Goal: Task Accomplishment & Management: Use online tool/utility

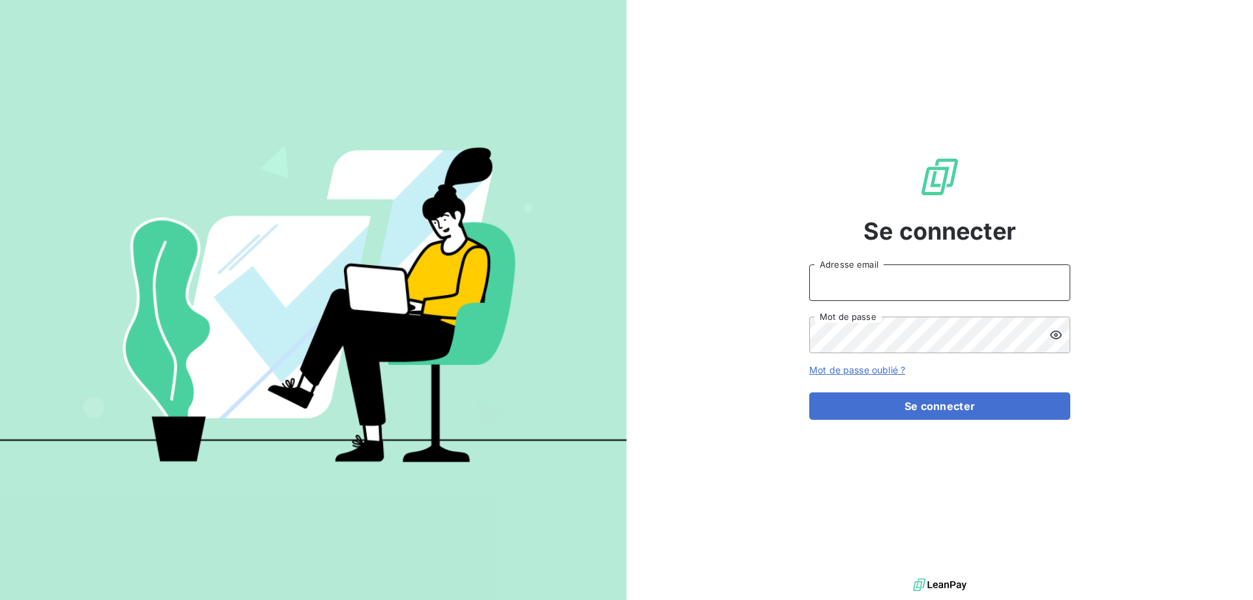
click at [901, 281] on input "Adresse email" at bounding box center [939, 282] width 261 height 37
click at [368, 524] on div at bounding box center [313, 300] width 626 height 600
click at [902, 290] on input "Adresse email" at bounding box center [939, 282] width 261 height 37
type input "[EMAIL_ADDRESS][DOMAIN_NAME]"
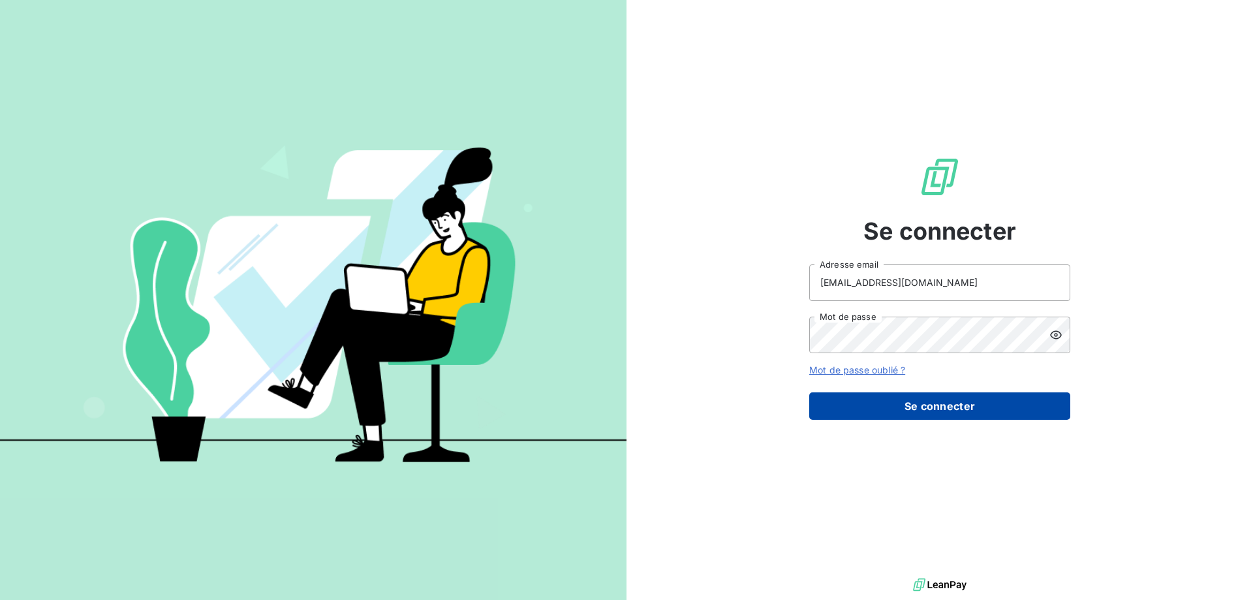
click at [894, 406] on button "Se connecter" at bounding box center [939, 405] width 261 height 27
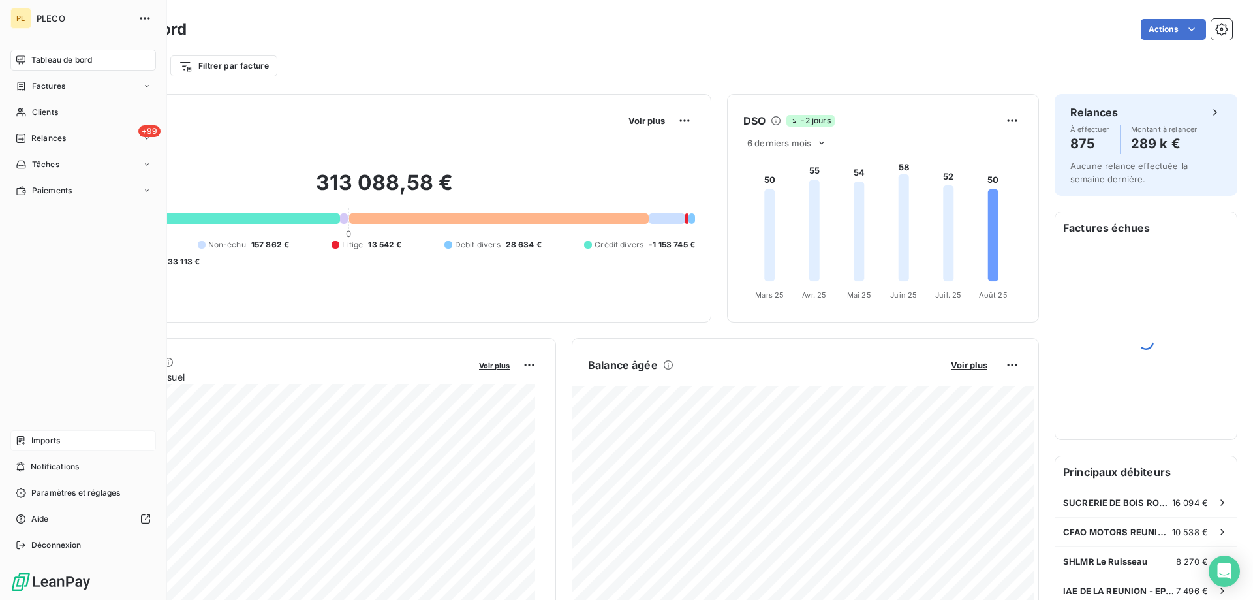
click at [66, 436] on div "Imports" at bounding box center [82, 440] width 145 height 21
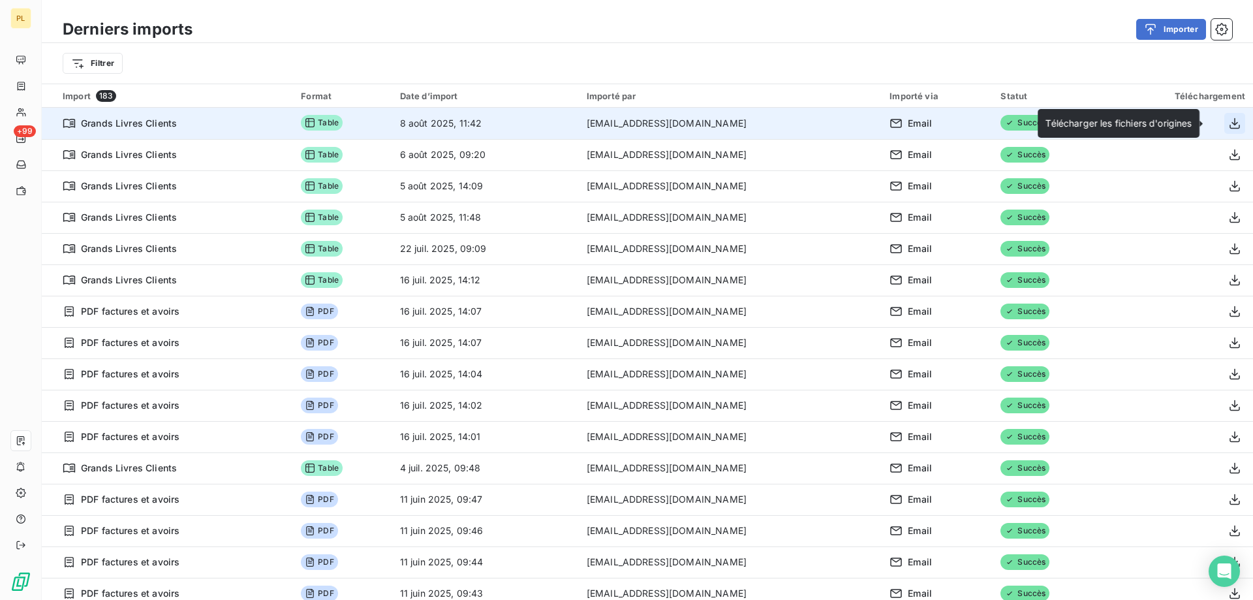
click at [1228, 121] on icon "button" at bounding box center [1234, 123] width 13 height 13
click at [126, 124] on span "Grands Livres Clients" at bounding box center [129, 123] width 96 height 13
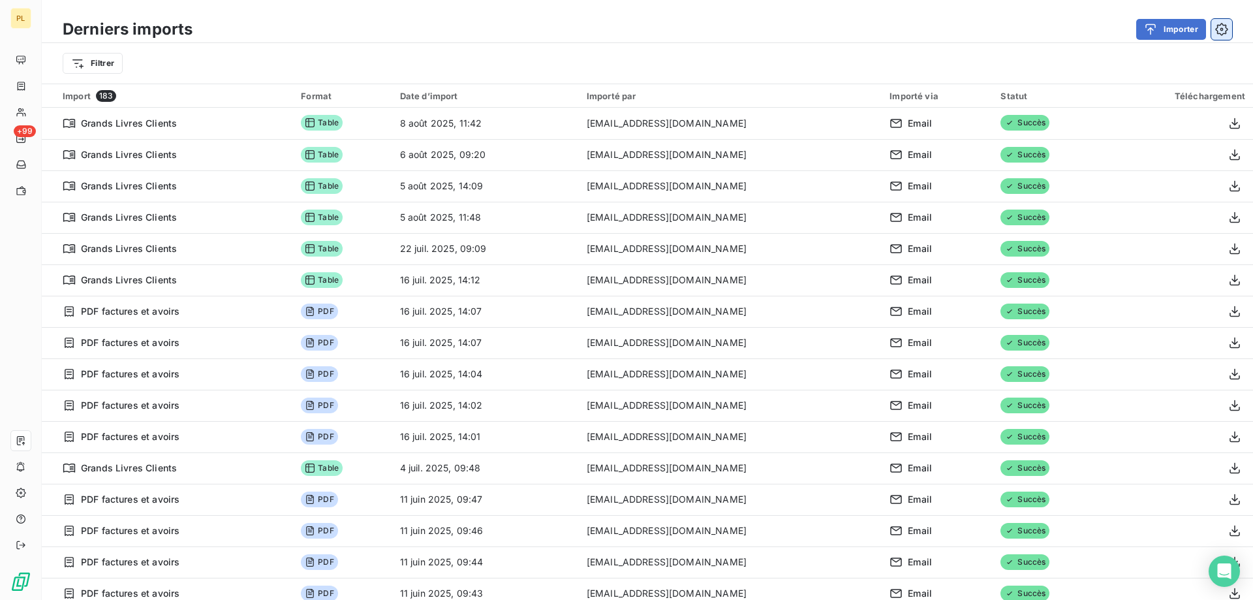
click at [1219, 31] on icon "button" at bounding box center [1221, 29] width 13 height 13
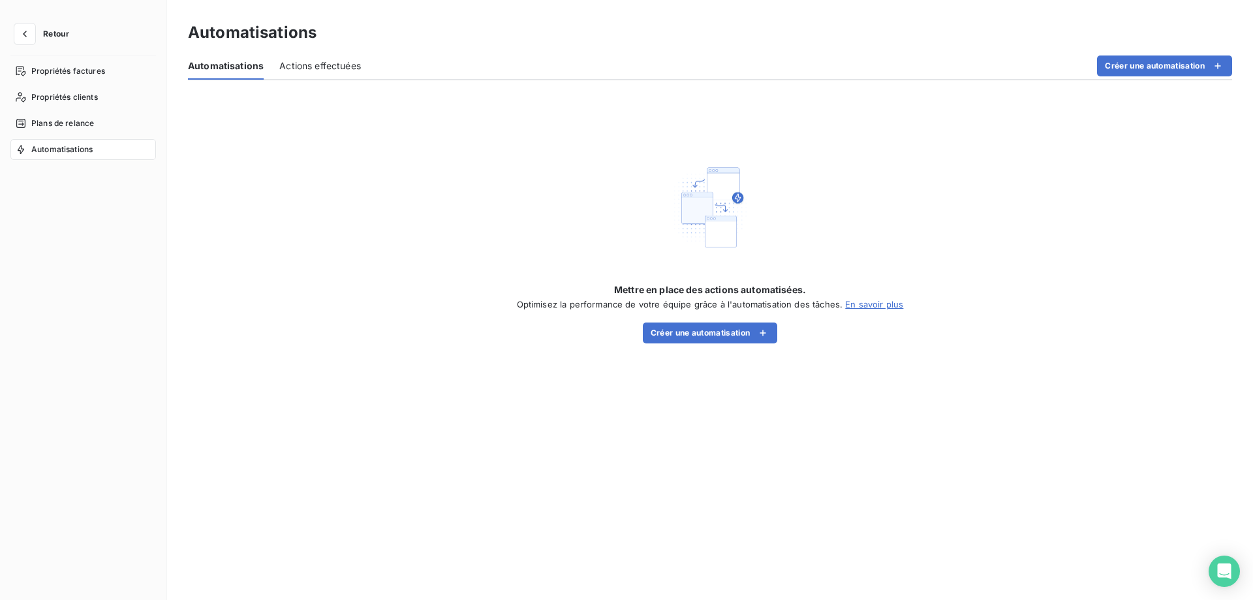
click at [38, 30] on button "Retour" at bounding box center [44, 33] width 69 height 21
